Goal: Task Accomplishment & Management: Complete application form

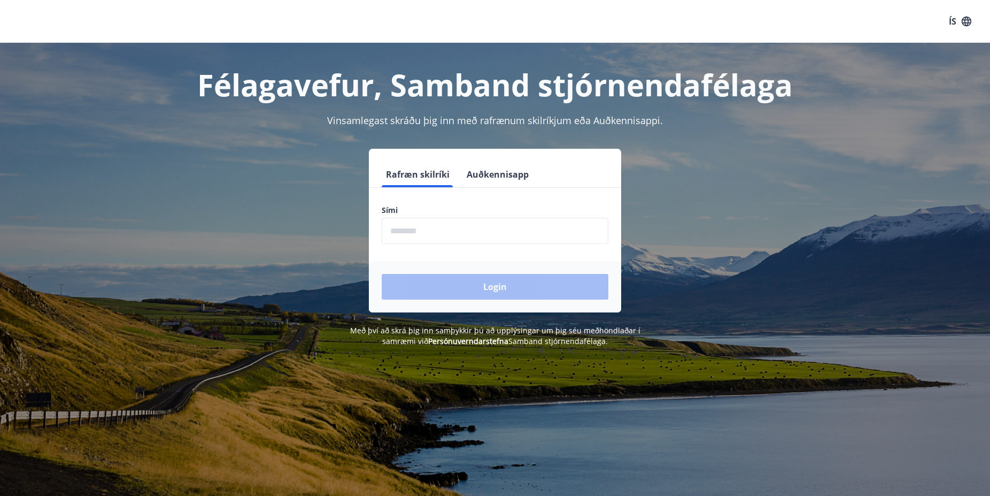
click at [440, 232] on input "phone" at bounding box center [495, 231] width 227 height 26
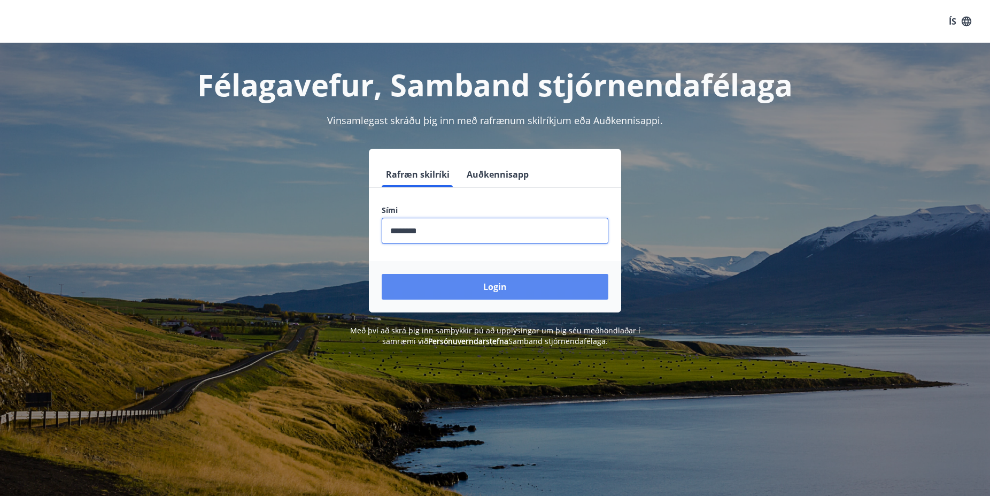
type input "********"
click at [510, 286] on button "Login" at bounding box center [495, 287] width 227 height 26
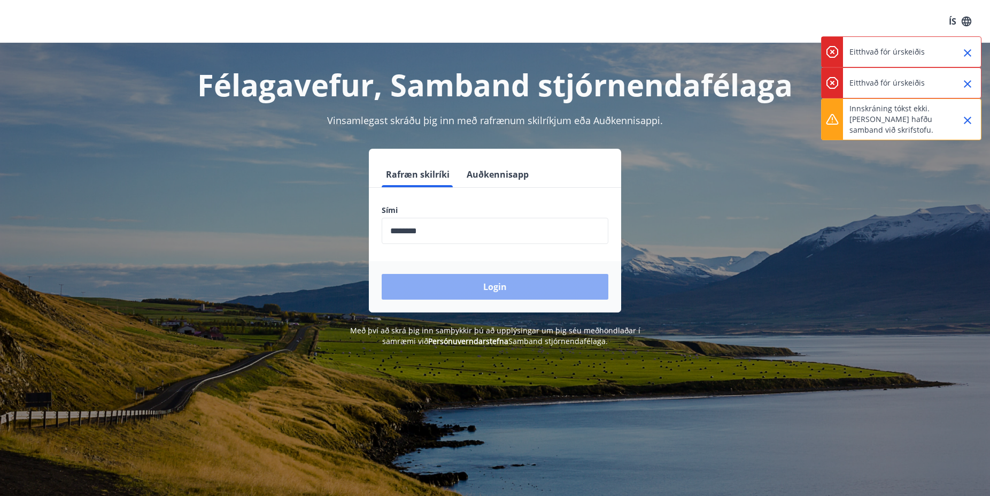
click at [497, 286] on button "Login" at bounding box center [495, 287] width 227 height 26
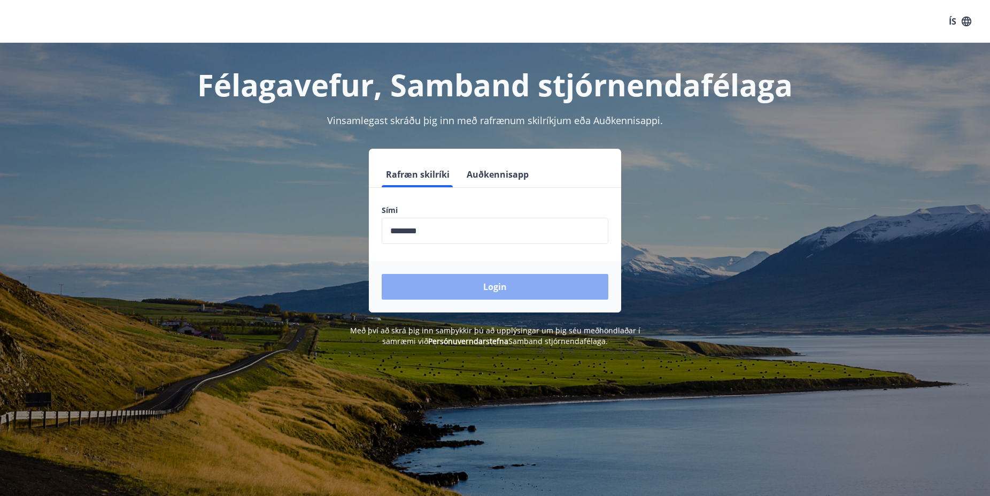
click at [497, 286] on button "Login" at bounding box center [495, 287] width 227 height 26
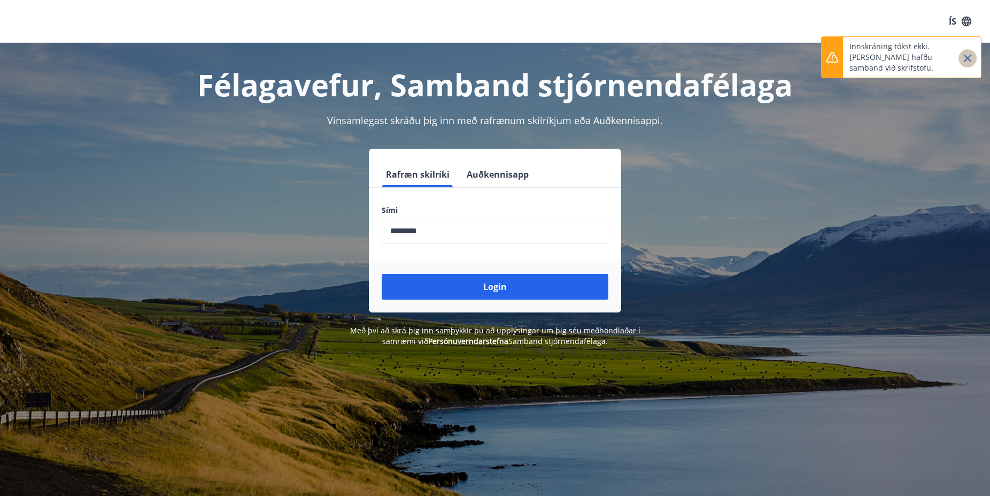
click at [968, 58] on icon "Close" at bounding box center [967, 58] width 7 height 7
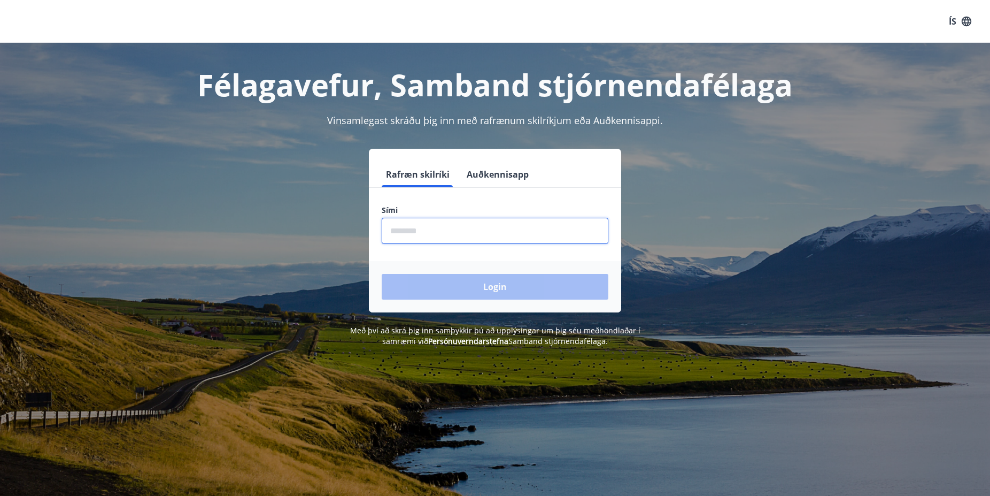
click at [444, 234] on input "phone" at bounding box center [495, 231] width 227 height 26
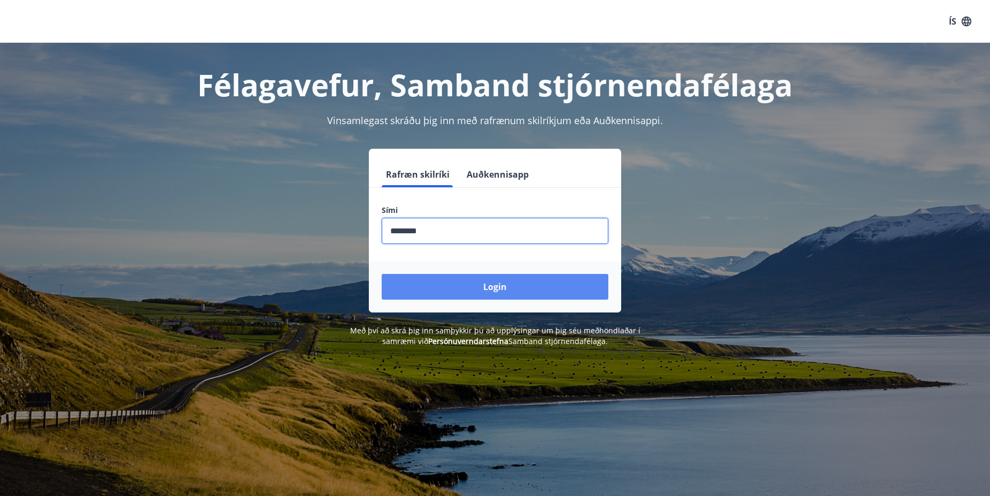
type input "********"
click at [496, 288] on button "Login" at bounding box center [495, 287] width 227 height 26
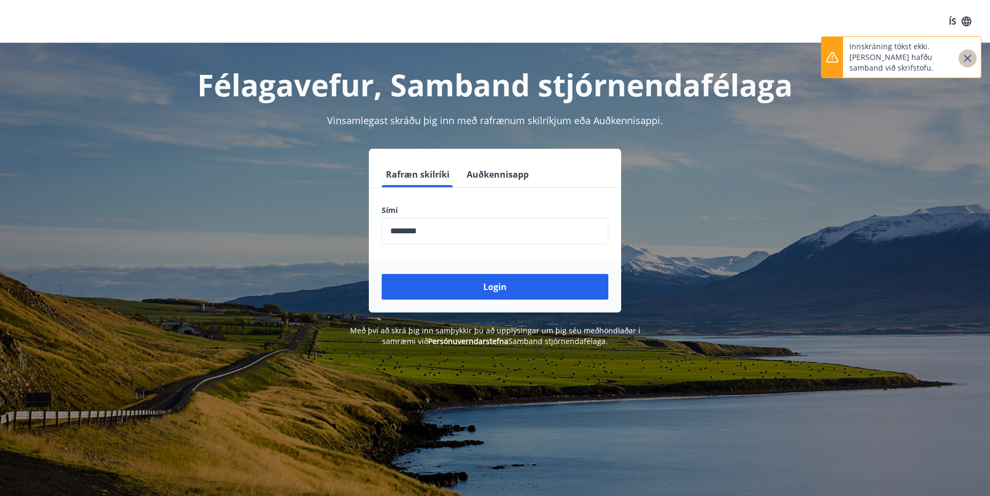
click at [967, 59] on icon "Close" at bounding box center [967, 58] width 7 height 7
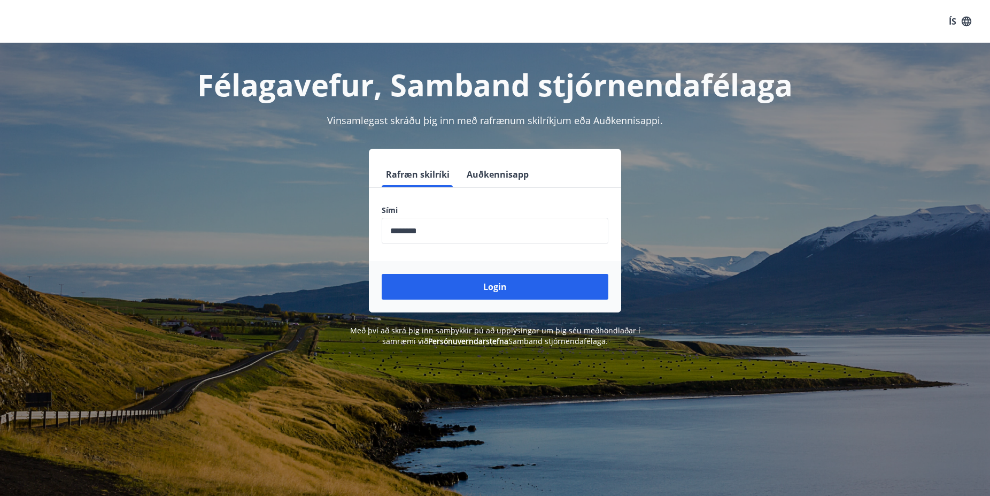
click at [499, 173] on button "Auðkennisapp" at bounding box center [498, 174] width 71 height 26
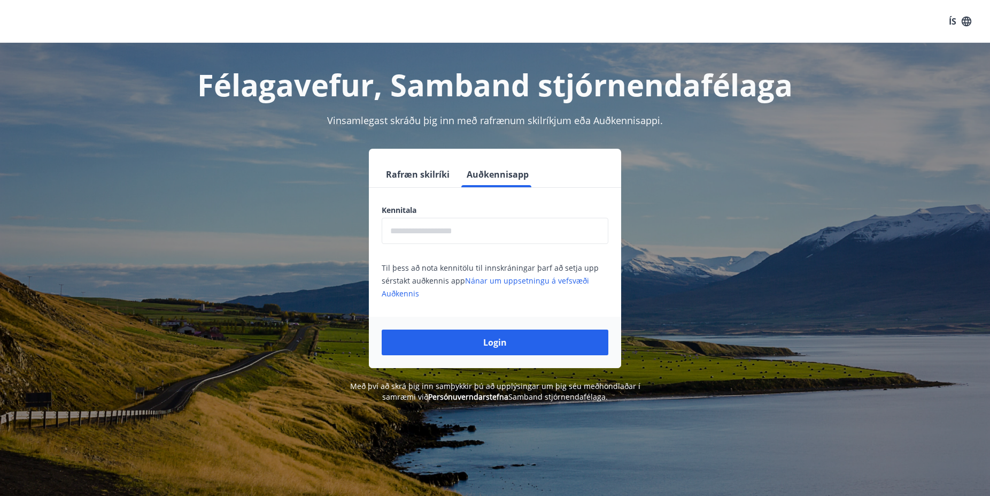
click at [449, 232] on input "text" at bounding box center [495, 231] width 227 height 26
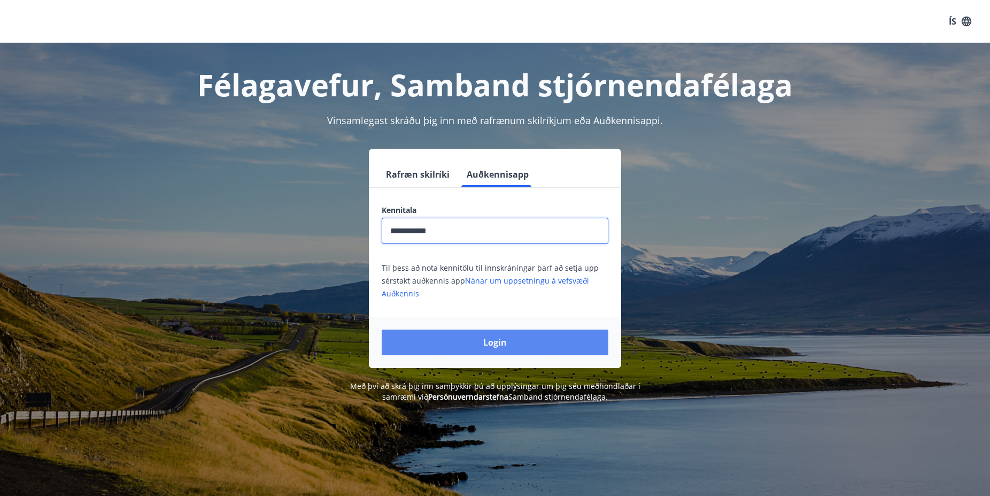
type input "**********"
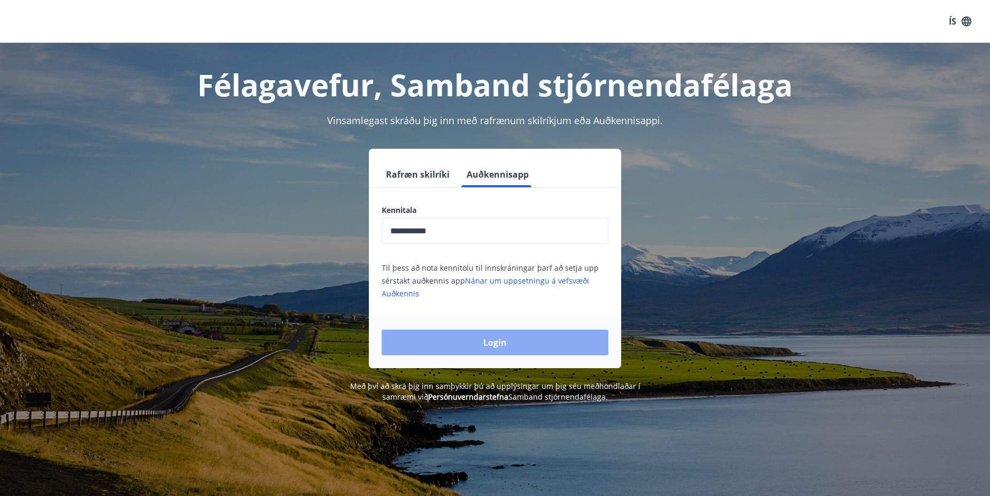
click at [503, 344] on button "Login" at bounding box center [495, 342] width 227 height 26
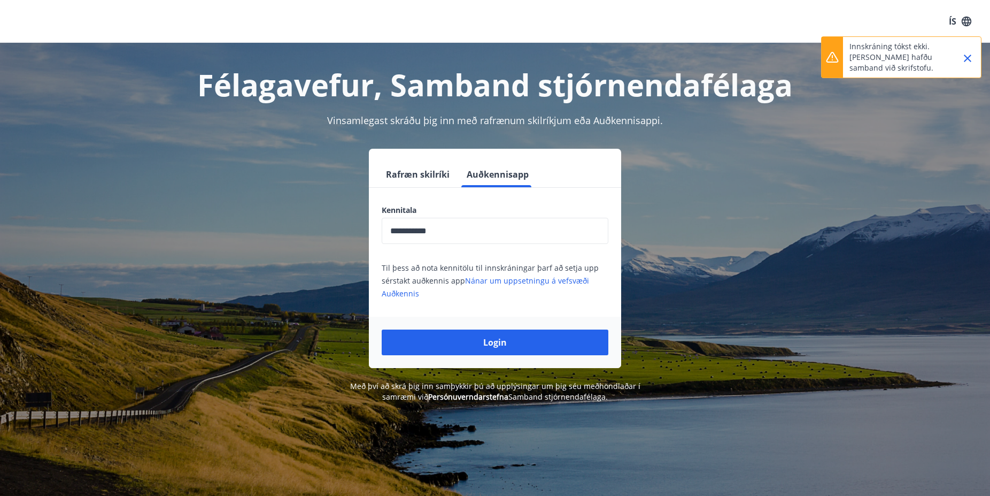
click at [966, 60] on icon "Close" at bounding box center [967, 58] width 7 height 7
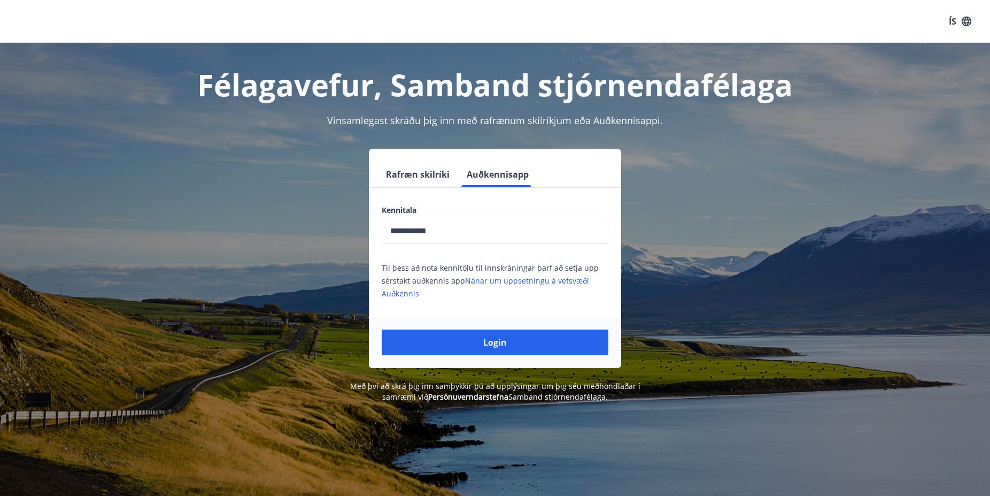
click at [407, 172] on button "Rafræn skilríki" at bounding box center [418, 174] width 72 height 26
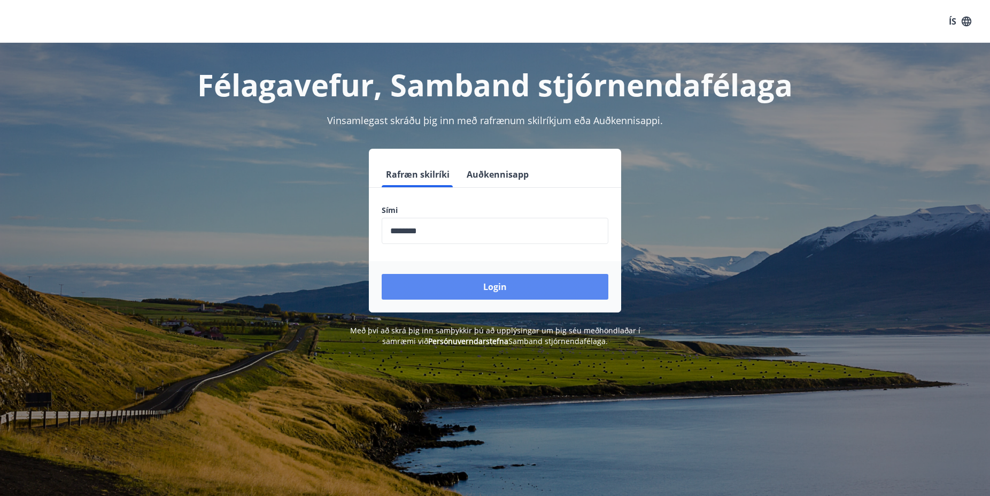
click at [502, 286] on button "Login" at bounding box center [495, 287] width 227 height 26
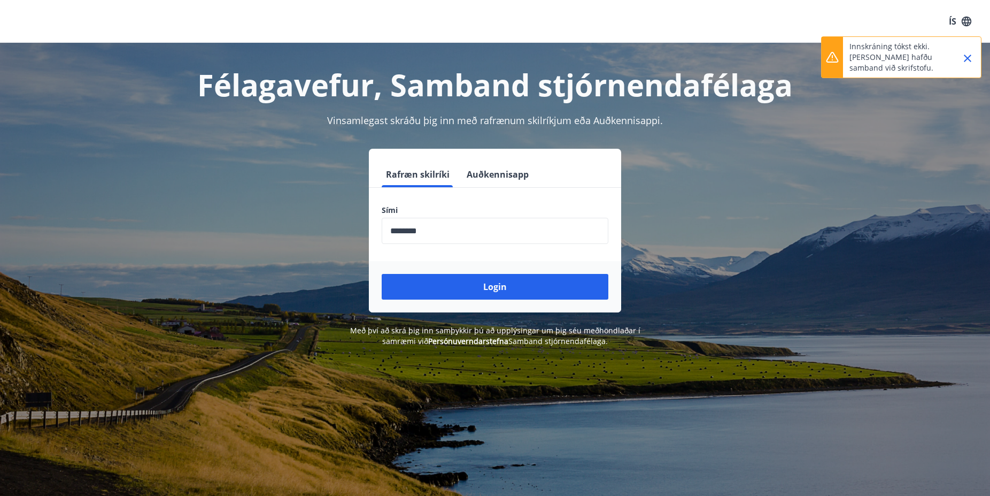
click at [967, 57] on icon "Close" at bounding box center [967, 58] width 7 height 7
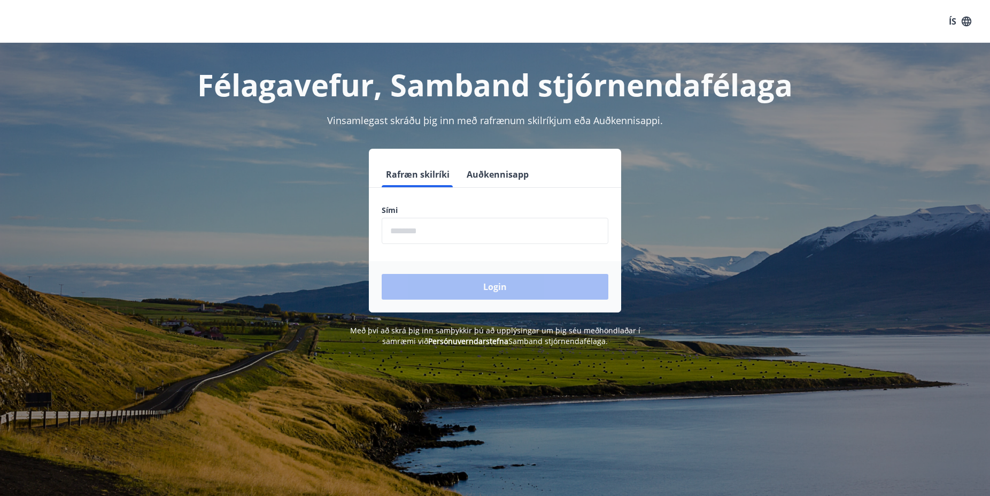
click at [458, 231] on input "phone" at bounding box center [495, 231] width 227 height 26
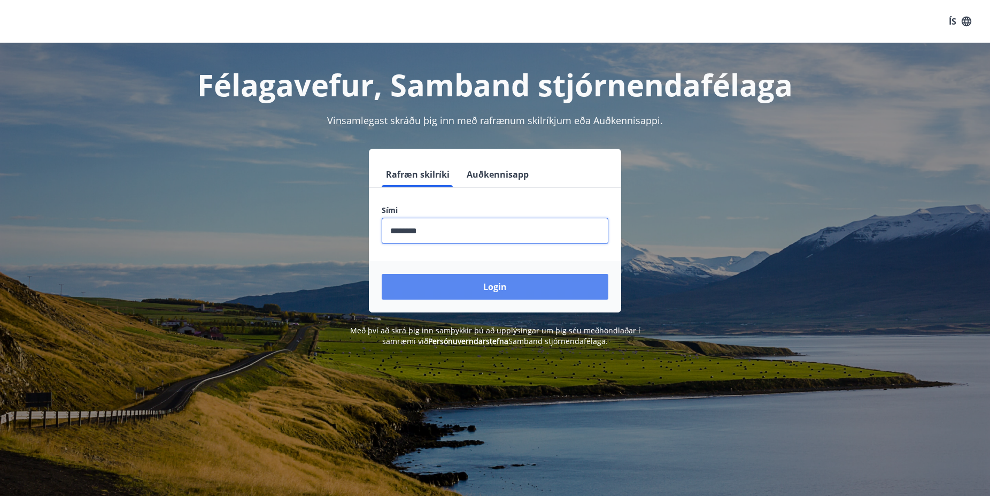
click at [501, 291] on button "Login" at bounding box center [495, 287] width 227 height 26
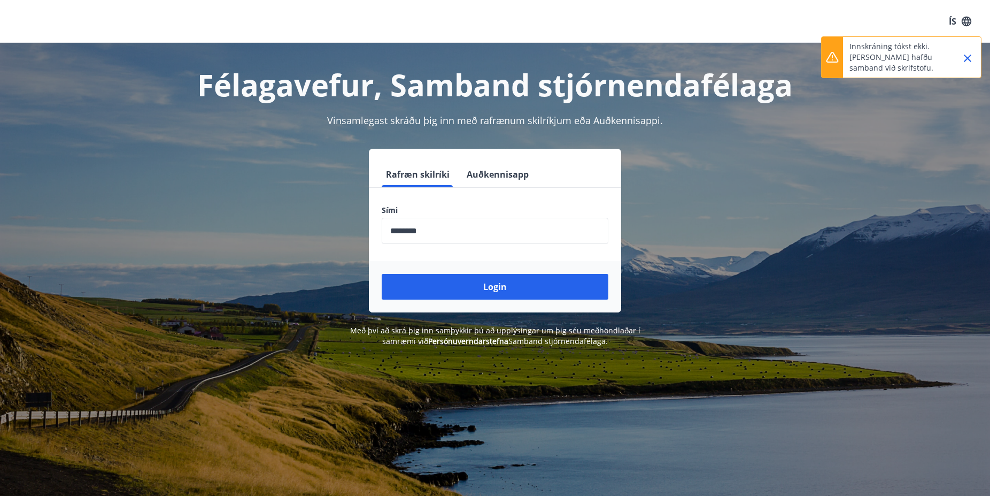
click at [443, 230] on input "phone" at bounding box center [495, 231] width 227 height 26
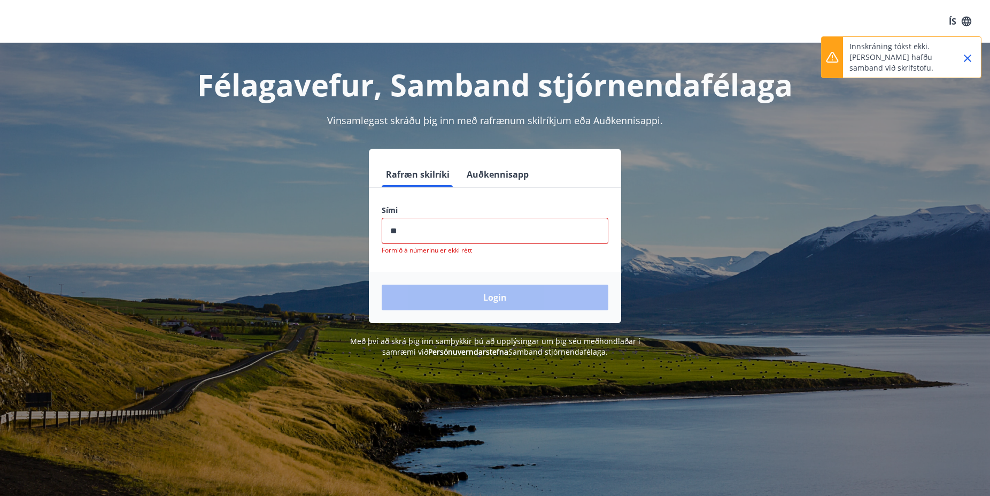
type input "*"
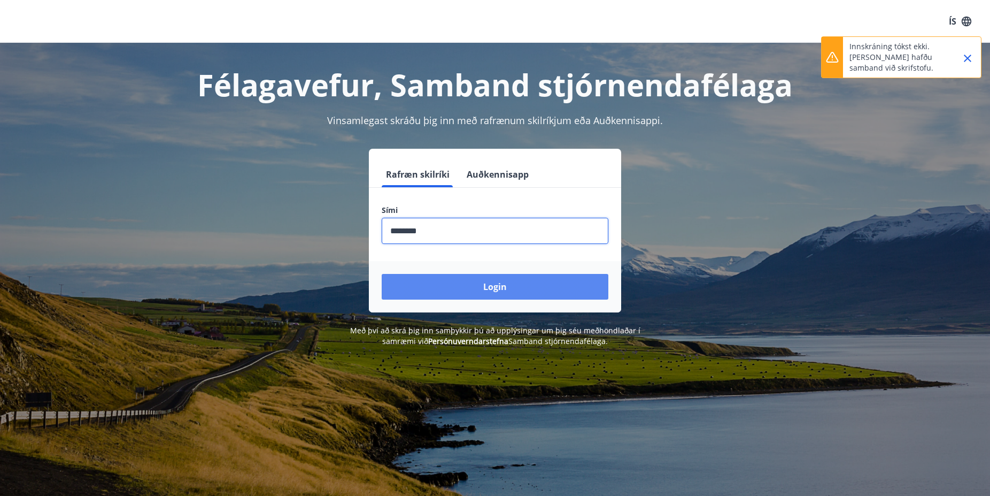
click at [486, 281] on button "Login" at bounding box center [495, 287] width 227 height 26
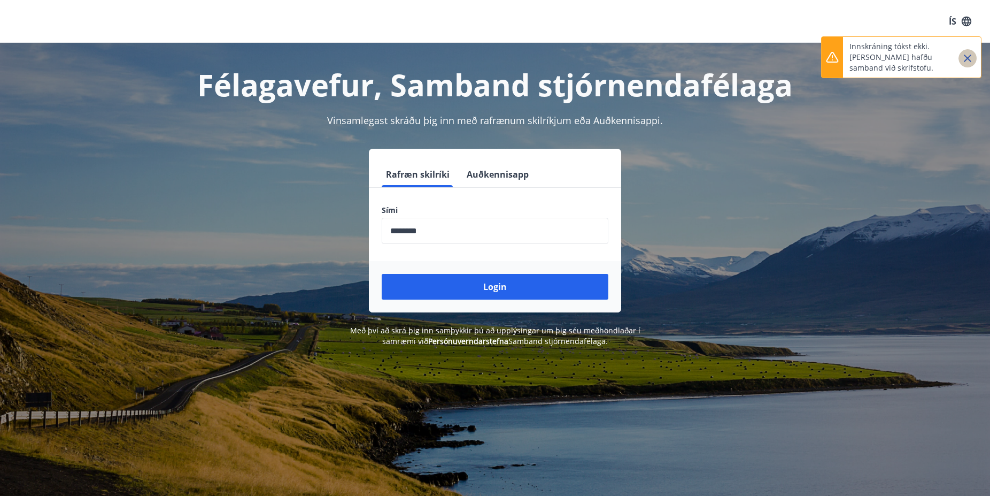
click at [967, 60] on icon "Close" at bounding box center [967, 58] width 13 height 13
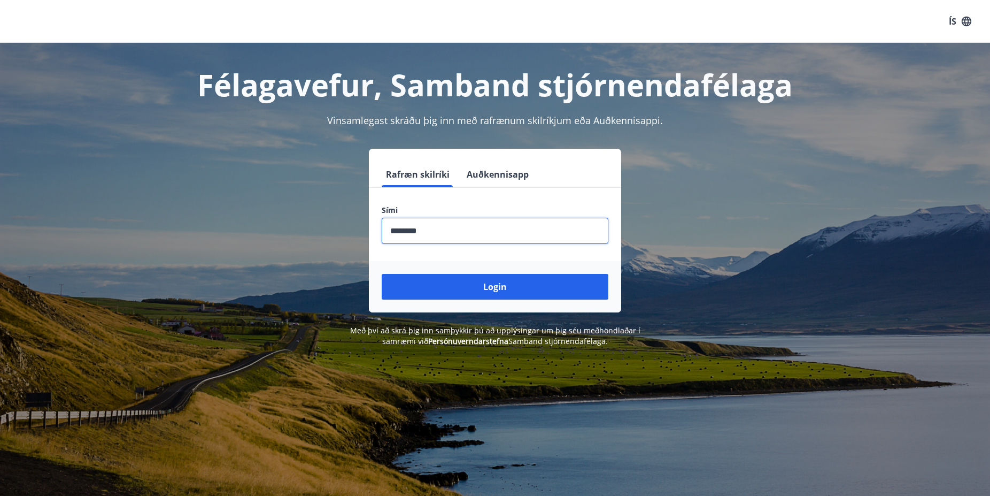
click at [457, 235] on input "phone" at bounding box center [495, 231] width 227 height 26
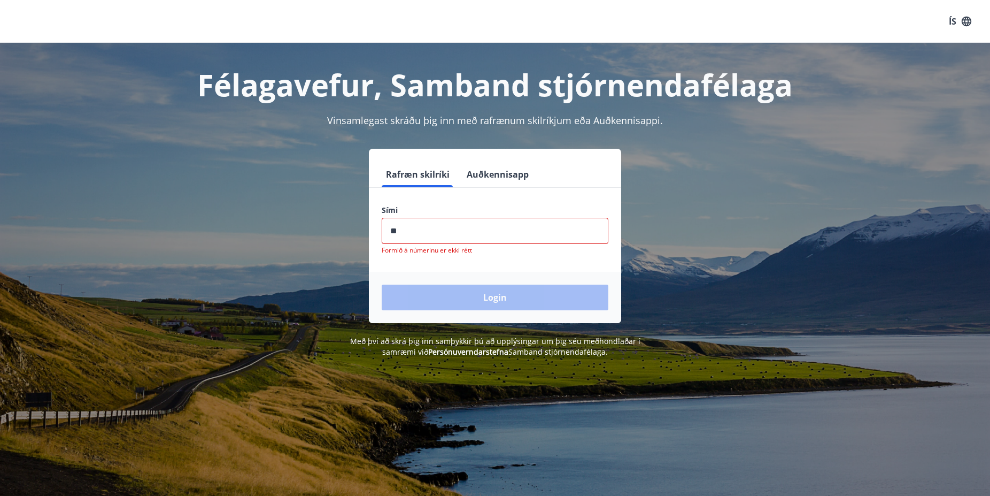
type input "*"
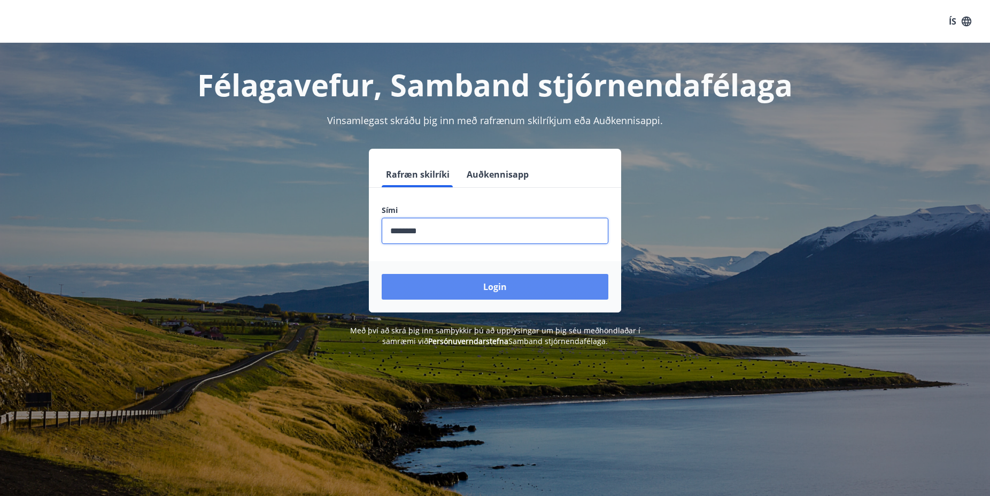
type input "********"
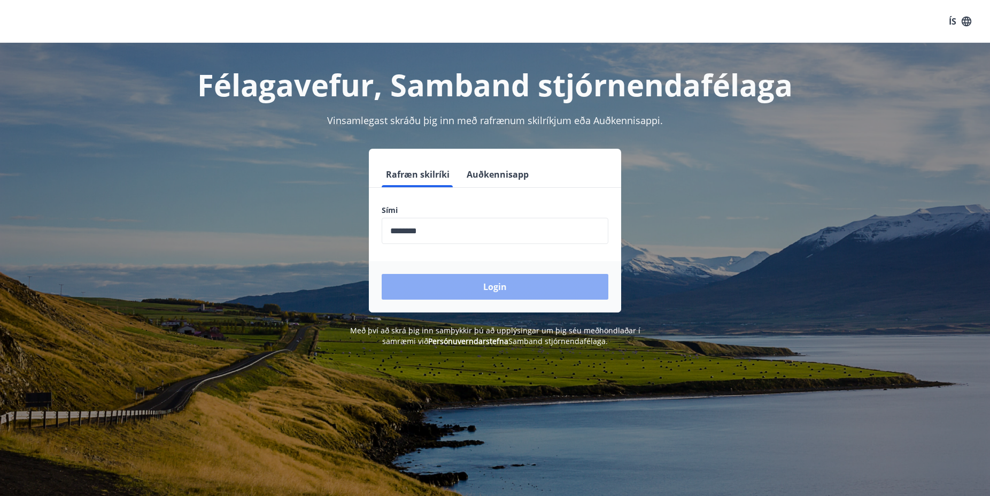
click at [489, 286] on button "Login" at bounding box center [495, 287] width 227 height 26
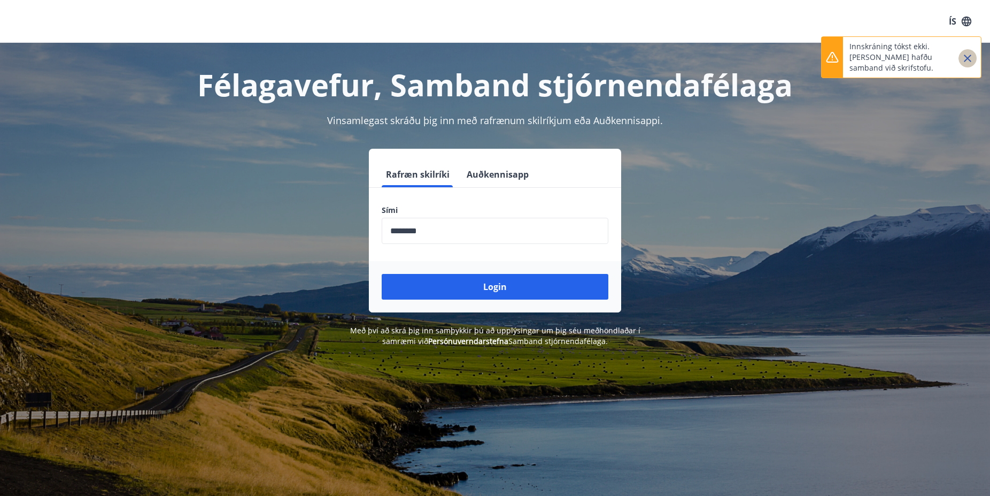
click at [970, 57] on icon "Close" at bounding box center [967, 58] width 7 height 7
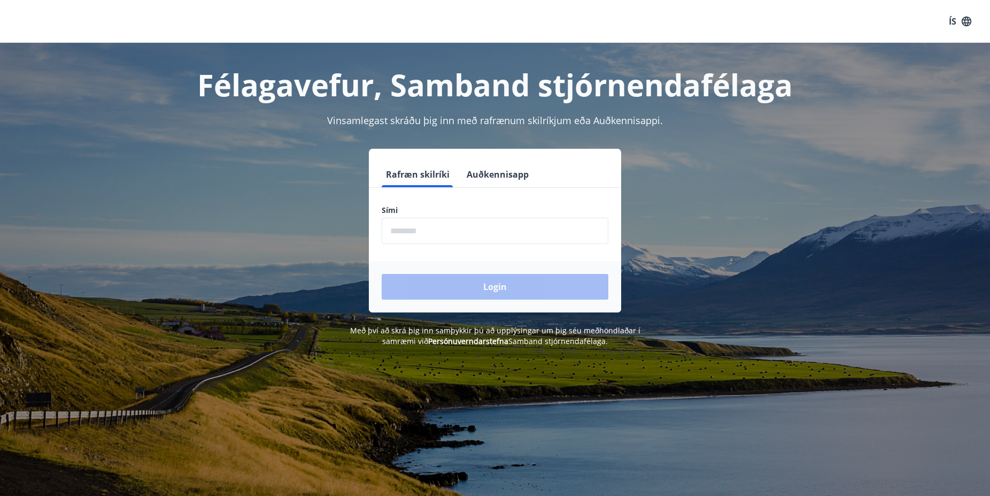
click at [440, 234] on input "phone" at bounding box center [495, 231] width 227 height 26
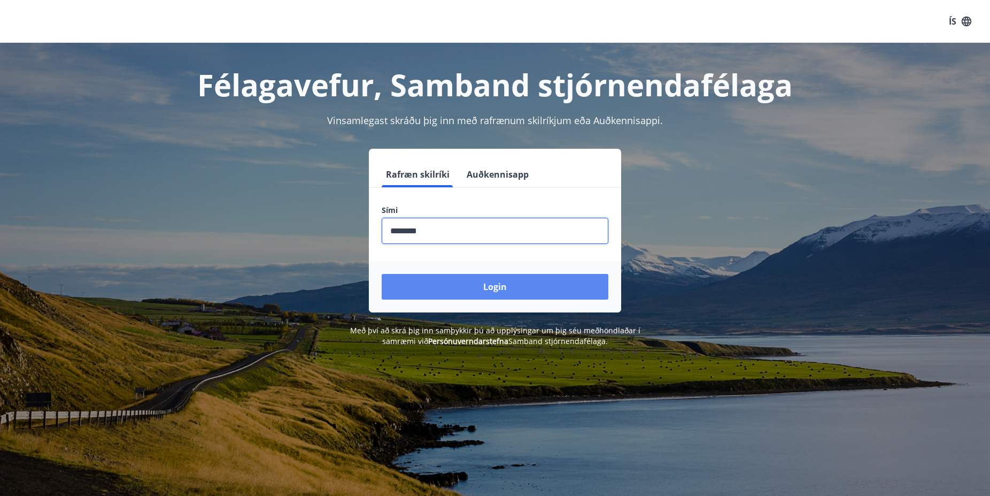
type input "********"
click at [505, 295] on button "Login" at bounding box center [495, 287] width 227 height 26
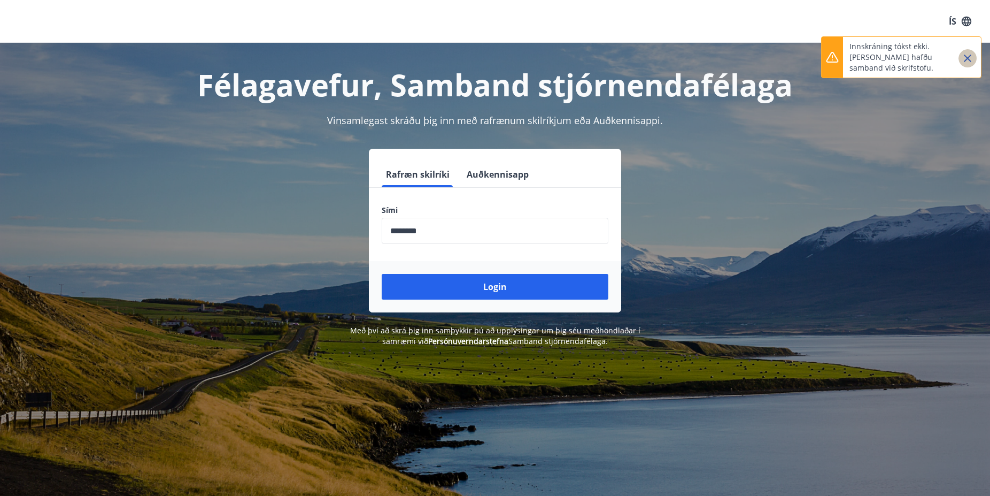
click at [967, 58] on icon "Close" at bounding box center [967, 58] width 7 height 7
